Goal: Task Accomplishment & Management: Manage account settings

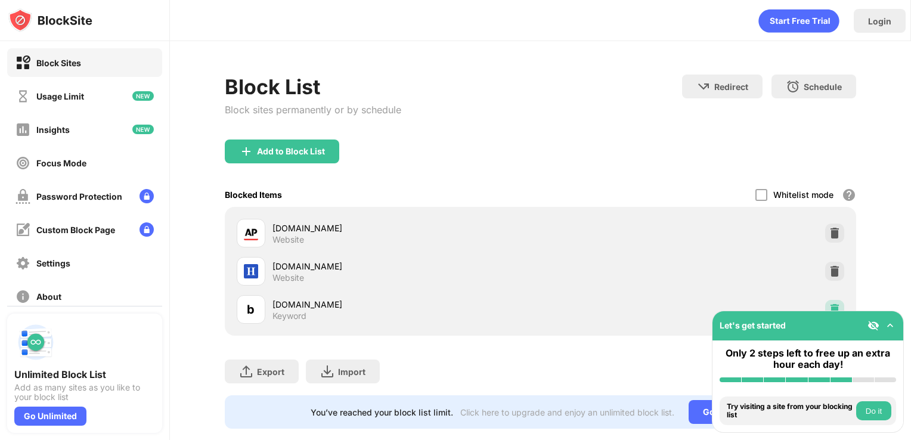
click at [829, 307] on img at bounding box center [835, 310] width 12 height 12
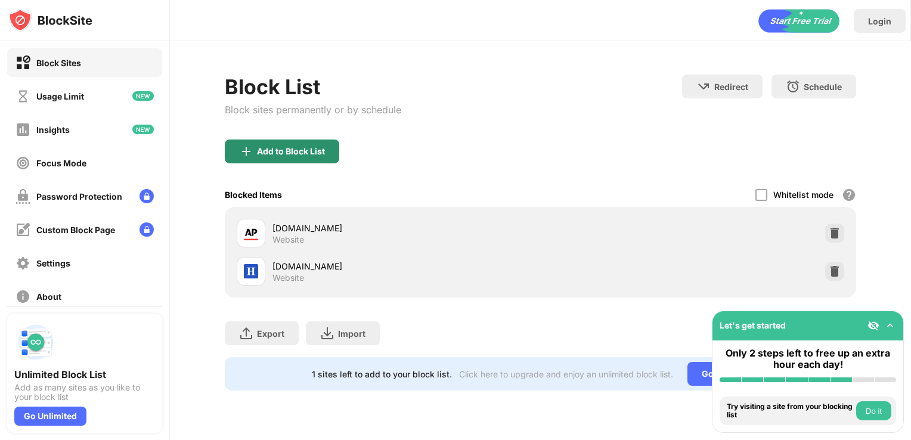
click at [312, 144] on div "Add to Block List" at bounding box center [282, 152] width 115 height 24
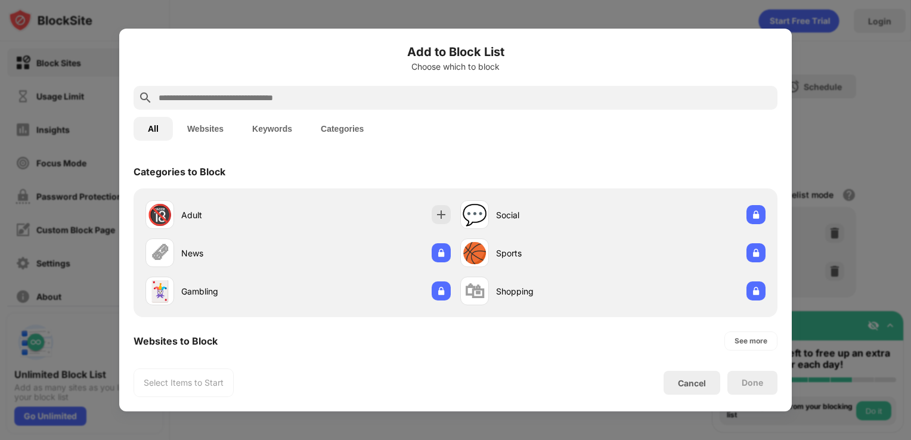
click at [241, 97] on input "text" at bounding box center [464, 98] width 615 height 14
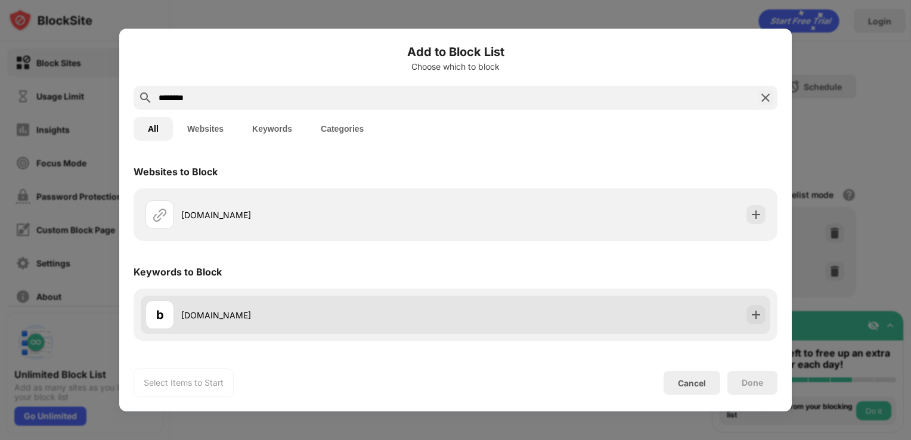
type input "********"
click at [253, 316] on div "[DOMAIN_NAME]" at bounding box center [318, 315] width 274 height 13
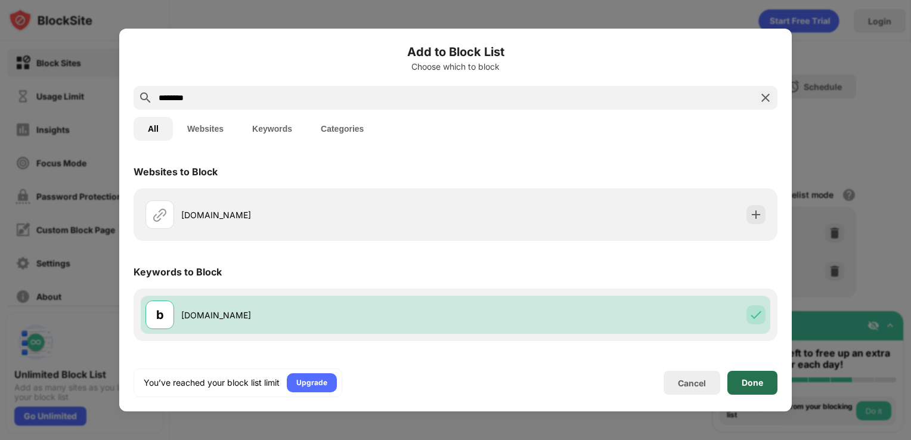
click at [753, 388] on div "Done" at bounding box center [753, 383] width 50 height 24
